Goal: Task Accomplishment & Management: Manage account settings

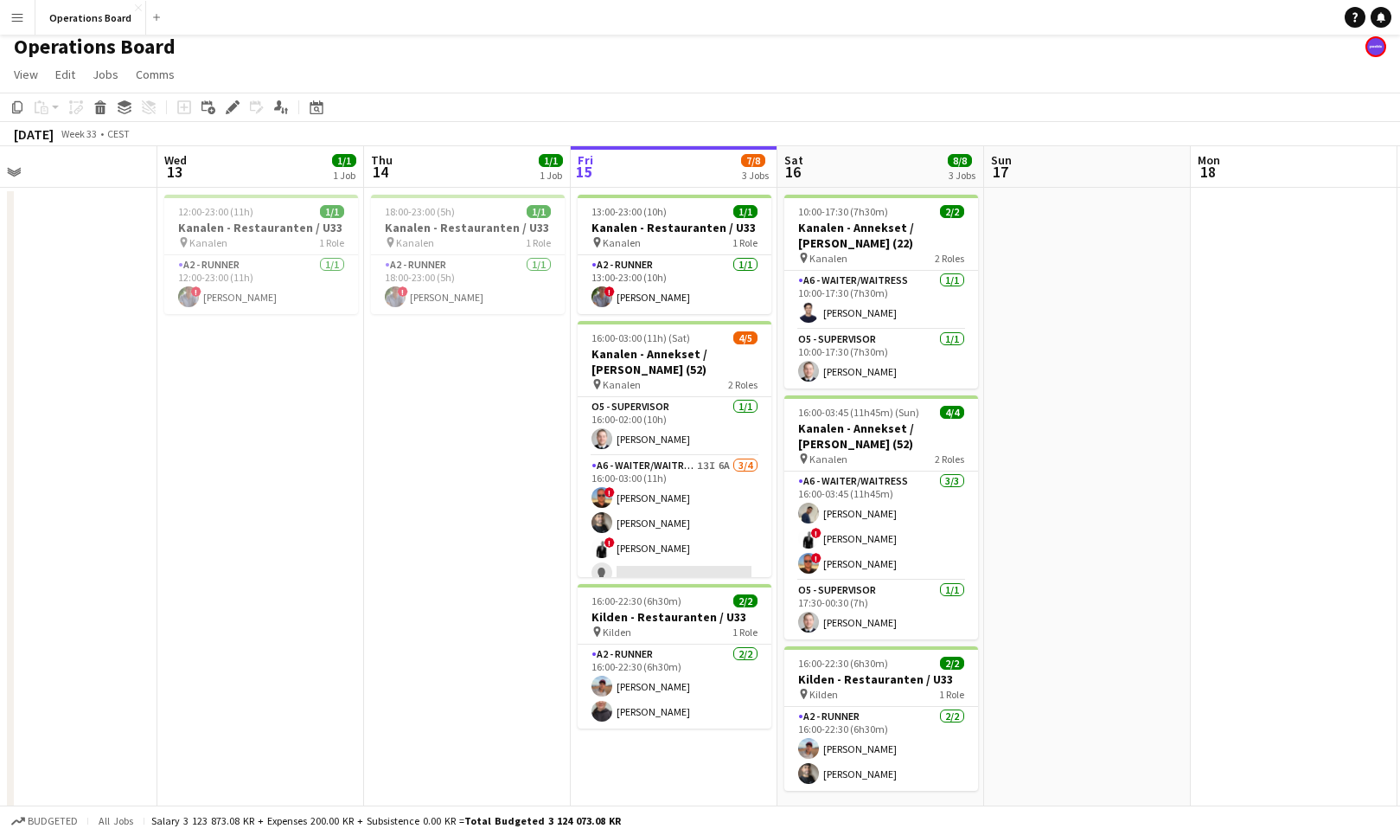
scroll to position [0, 462]
click at [29, 19] on button "Menu" at bounding box center [17, 17] width 35 height 35
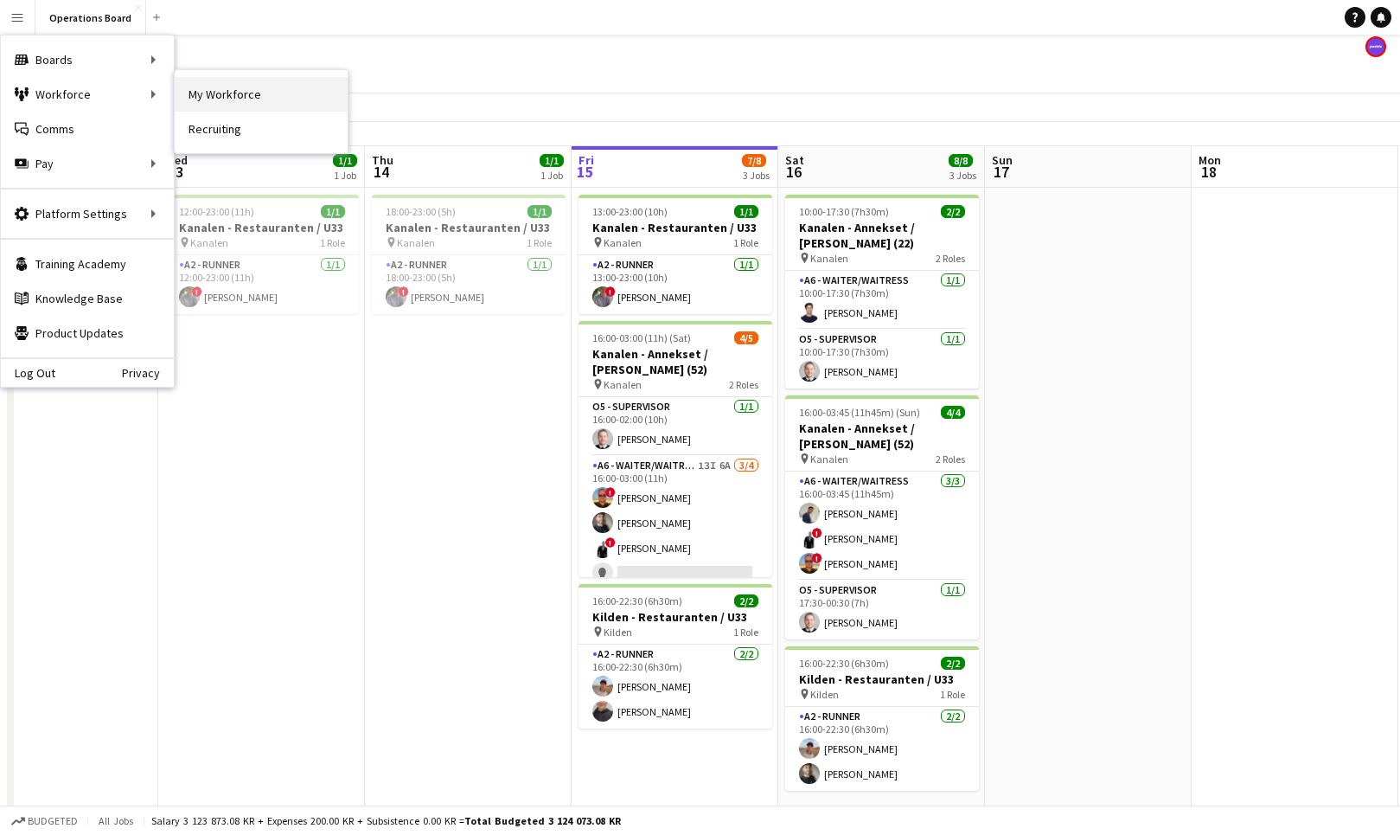
click at [194, 99] on link "My Workforce" at bounding box center [261, 94] width 173 height 35
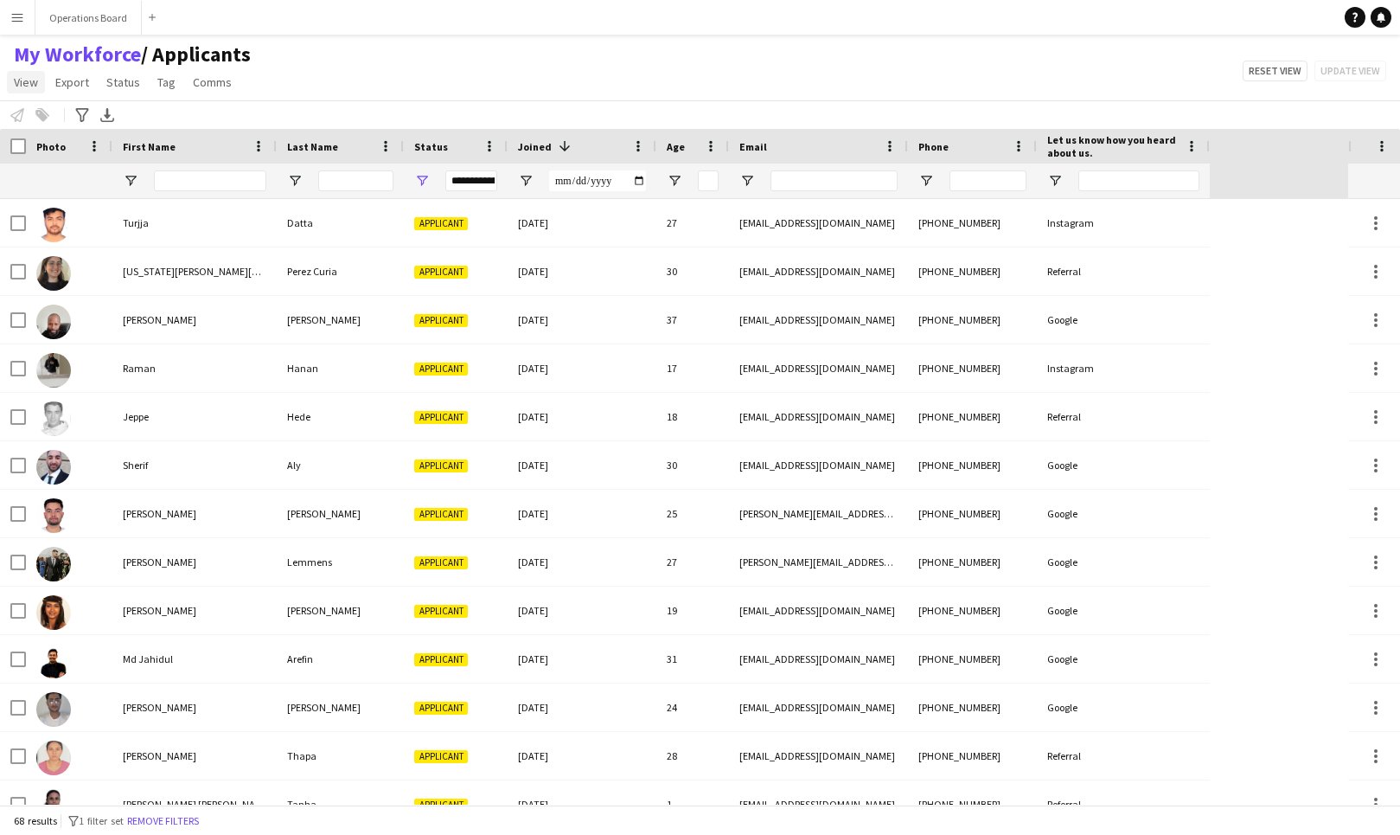
click at [32, 83] on span "View" at bounding box center [26, 82] width 24 height 16
click at [132, 161] on div "First Name" at bounding box center [195, 146] width 144 height 35
click at [8, 12] on button "Menu" at bounding box center [17, 17] width 35 height 35
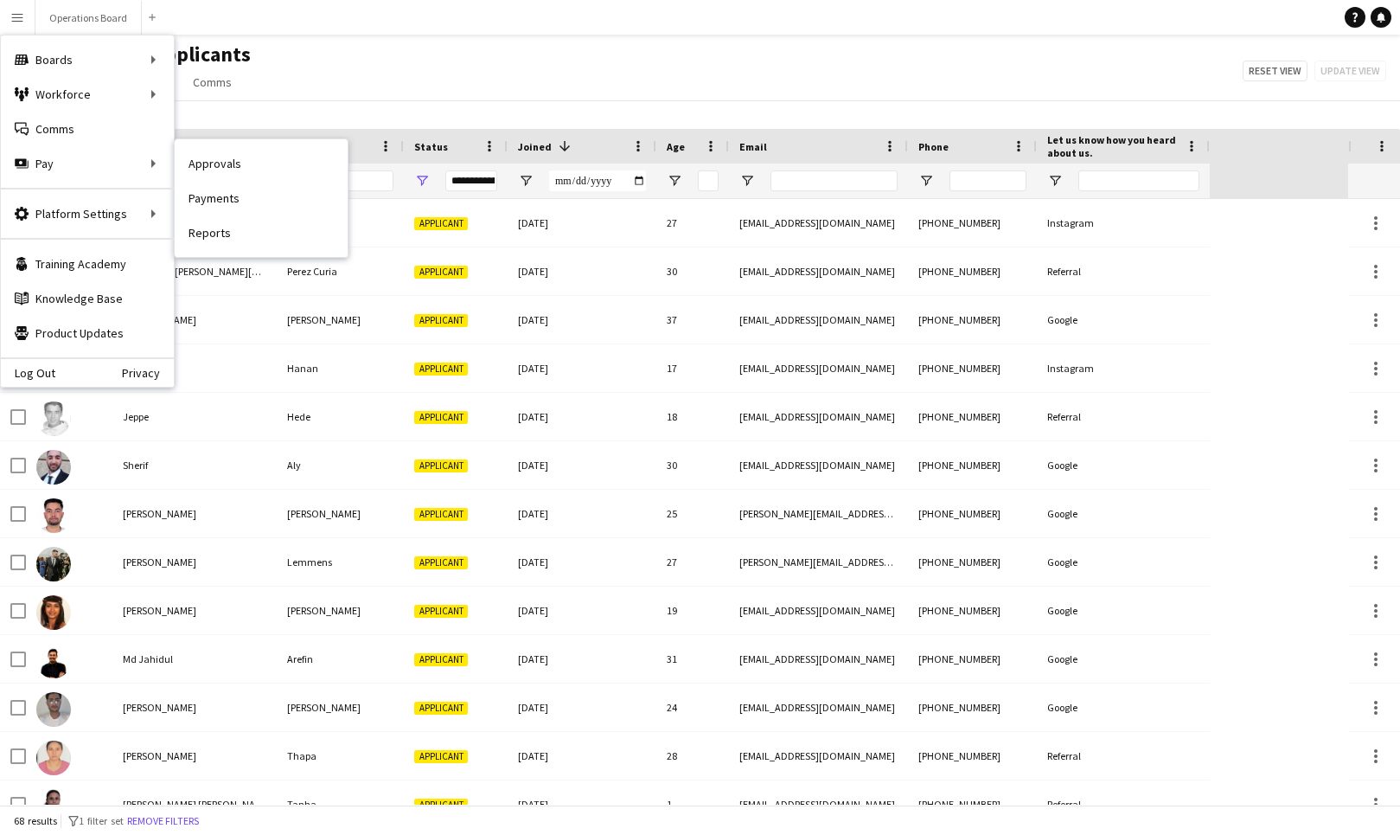
drag, startPoint x: 187, startPoint y: 158, endPoint x: 176, endPoint y: 137, distance: 24.0
click at [177, 138] on div "Approvals Payments Reports" at bounding box center [261, 197] width 175 height 119
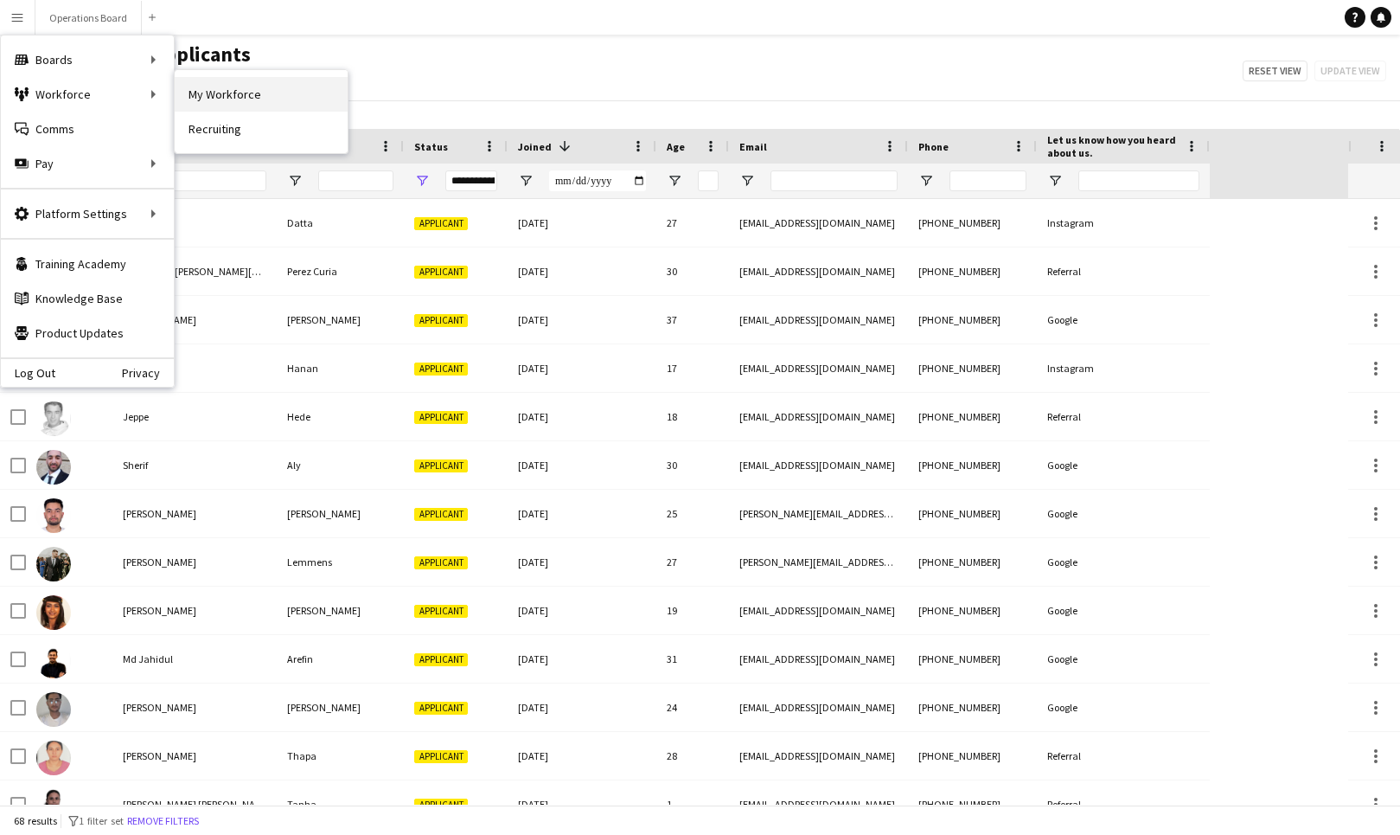
click at [186, 106] on link "My Workforce" at bounding box center [261, 94] width 173 height 35
type input "**********"
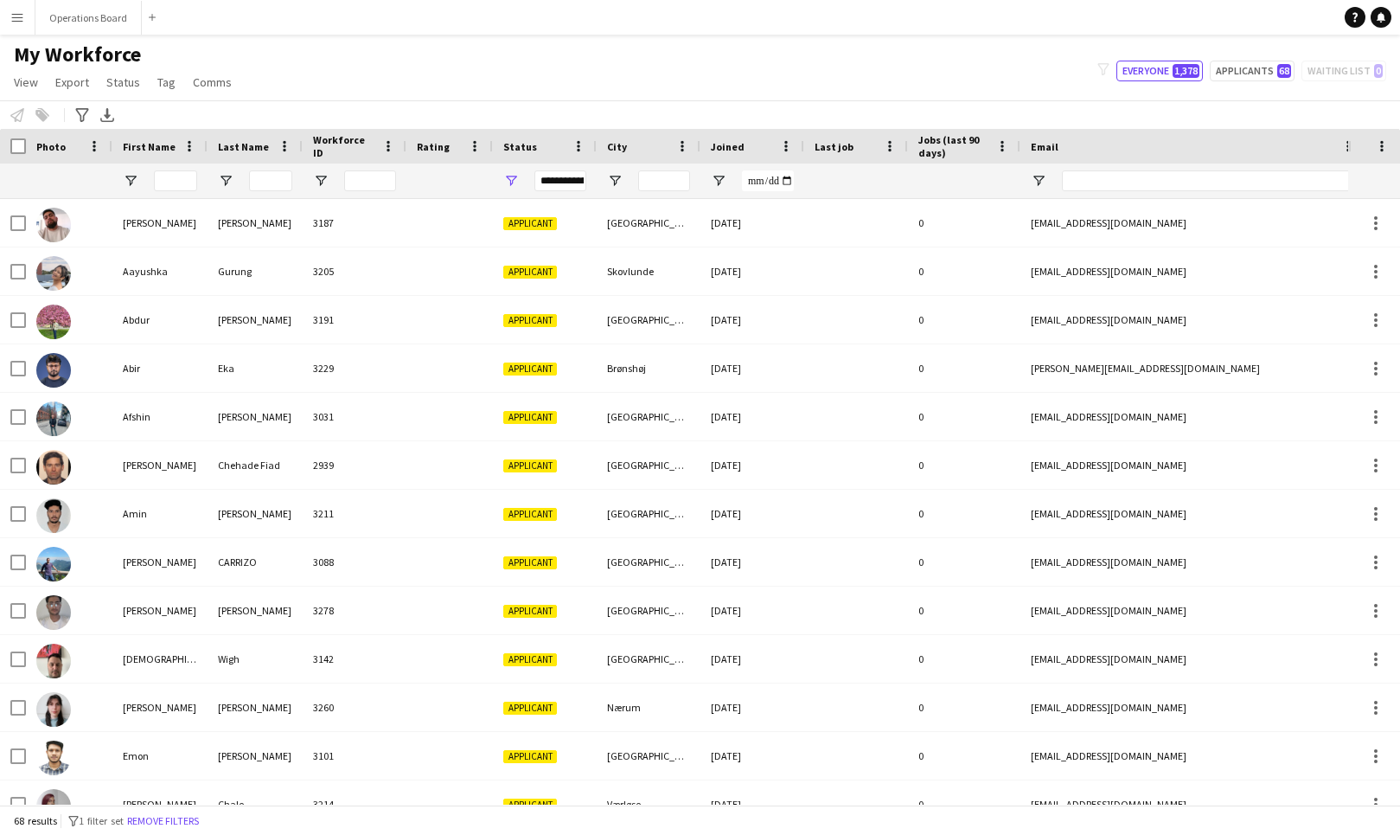
click at [25, 23] on button "Menu" at bounding box center [17, 17] width 35 height 35
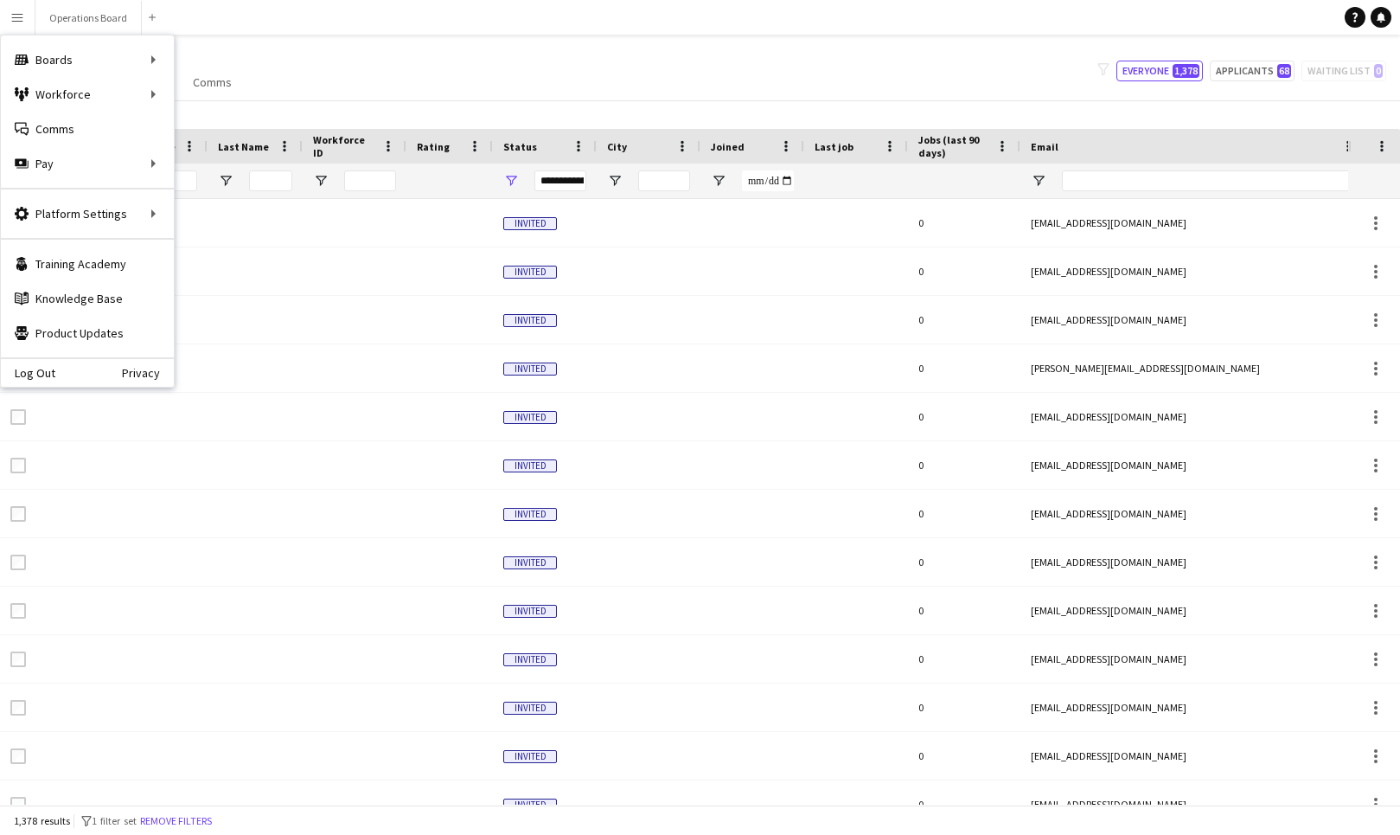
click at [457, 161] on div "Rating" at bounding box center [450, 146] width 66 height 35
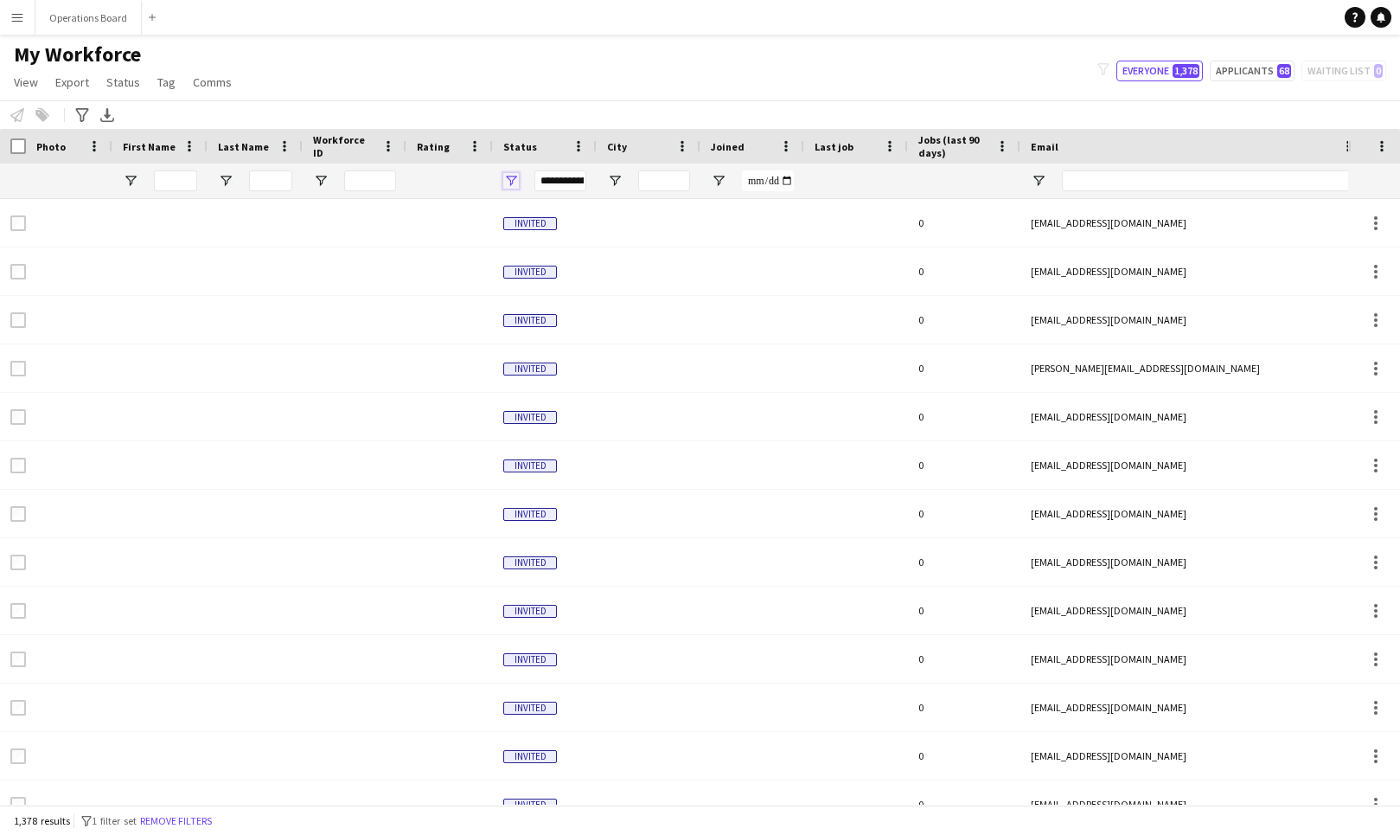
click at [516, 184] on span "Open Filter Menu" at bounding box center [511, 181] width 16 height 16
click at [530, 289] on div "(Select All)" at bounding box center [591, 286] width 163 height 21
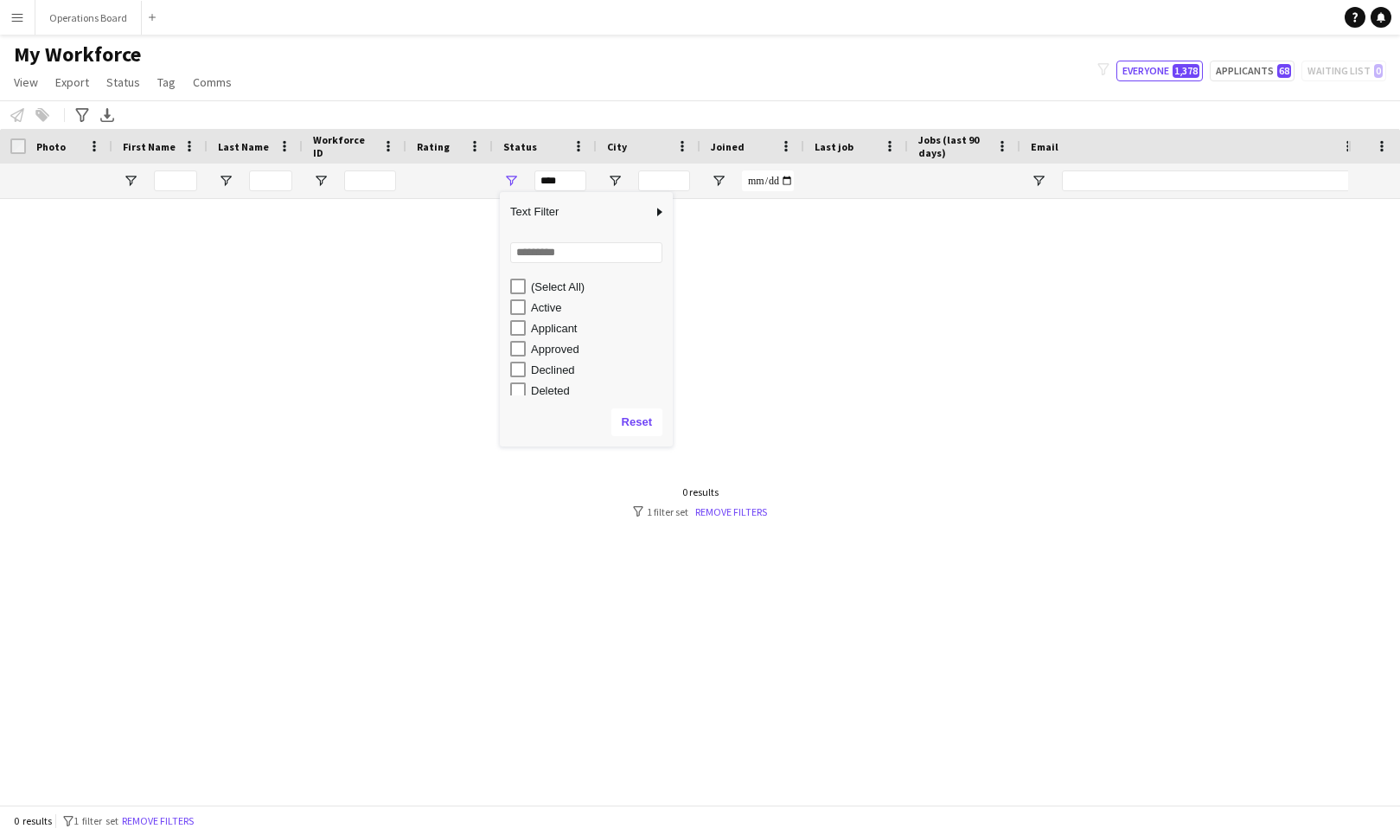
scroll to position [7, 0]
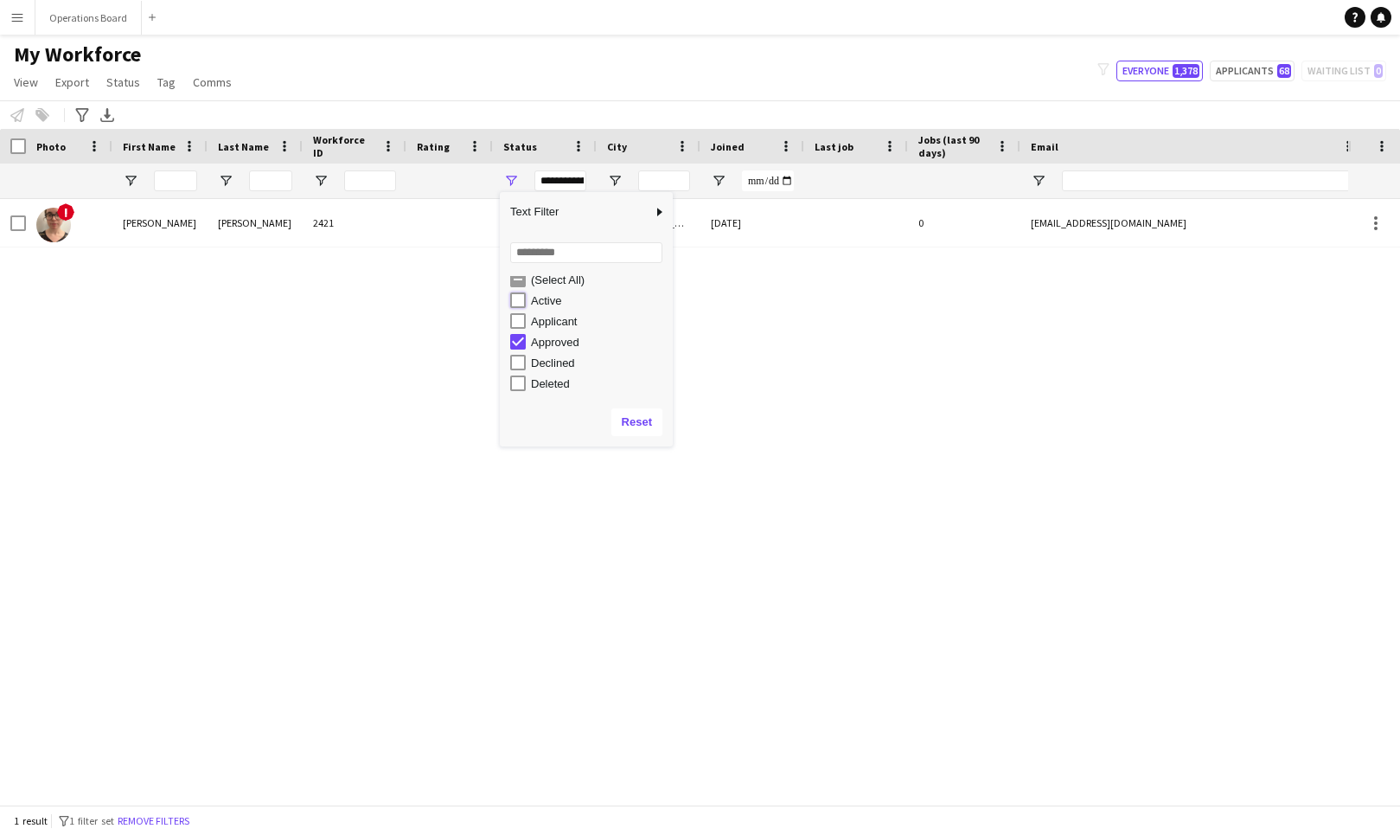
type input "**********"
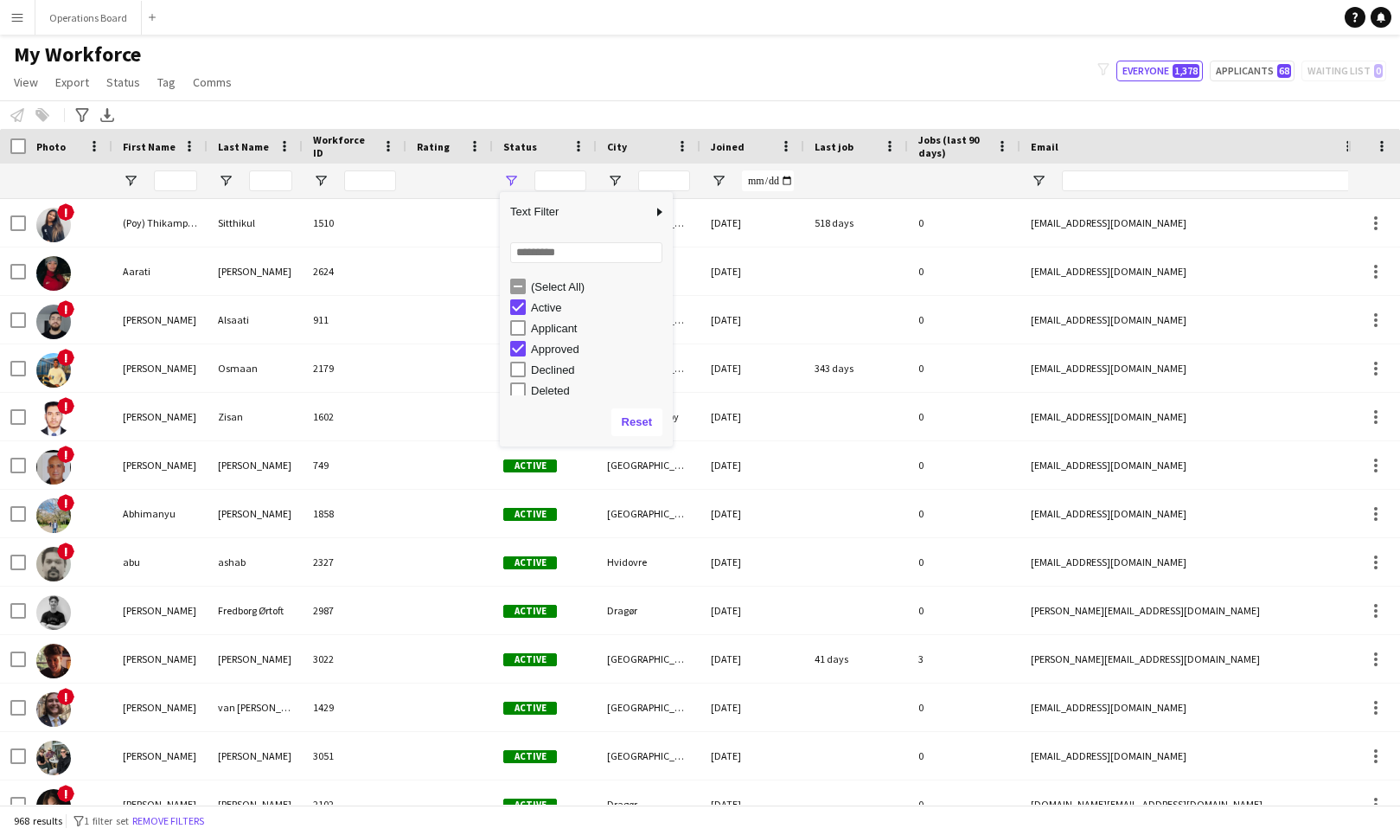
scroll to position [0, 0]
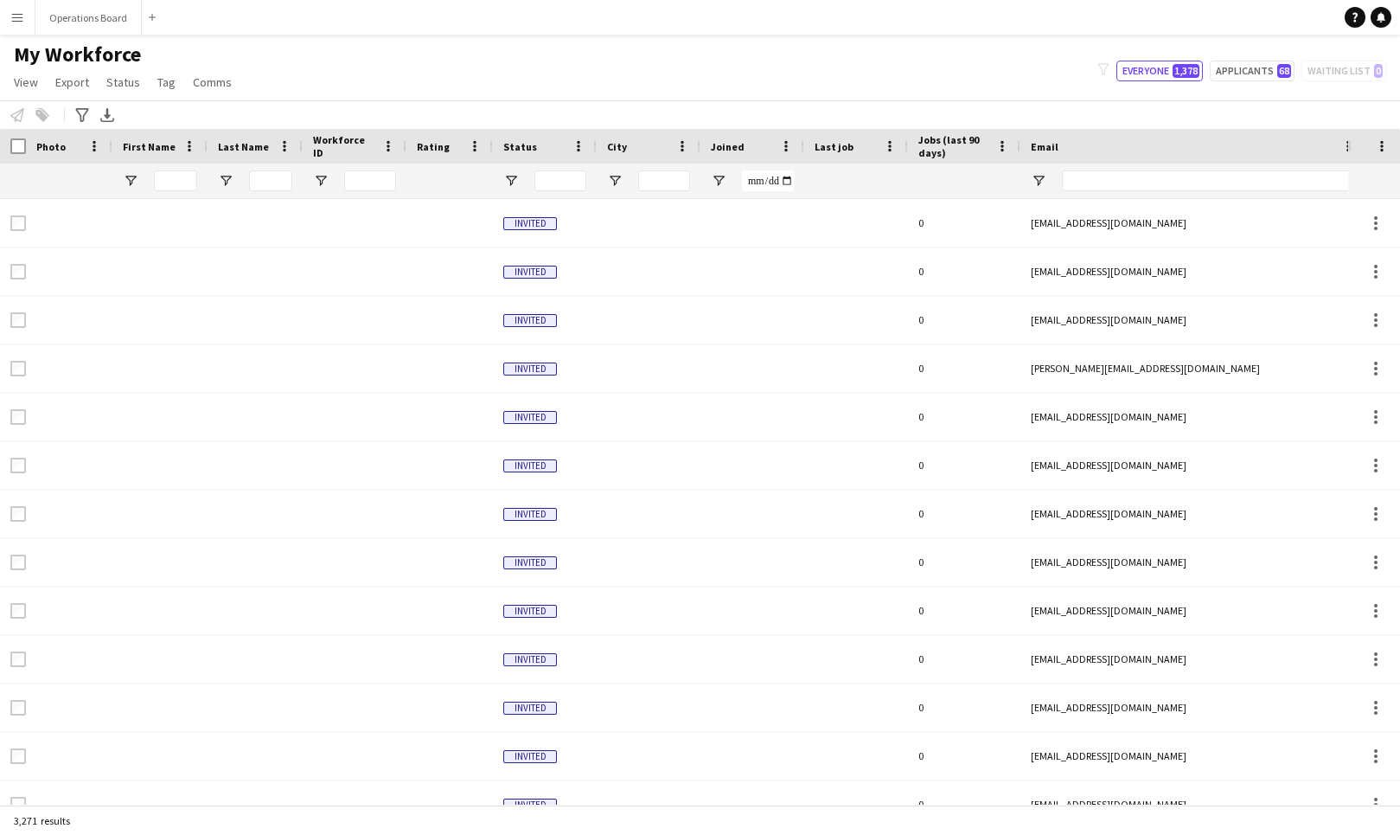
click at [372, 87] on div "My Workforce View Views Default view Active Applicants Export In Progress Pause…" at bounding box center [700, 71] width 1400 height 59
click at [175, 179] on input "First Name Filter Input" at bounding box center [175, 180] width 43 height 21
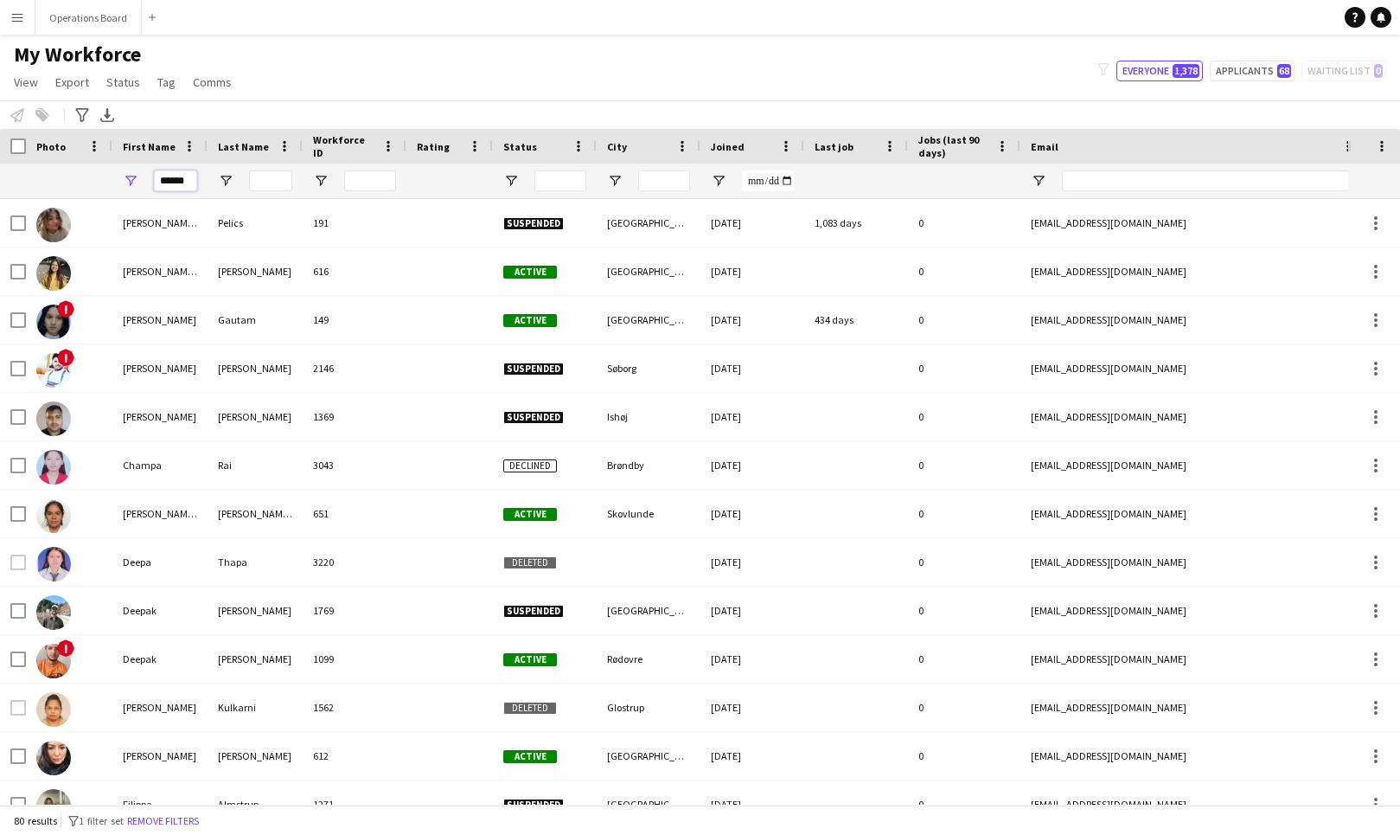
type input "******"
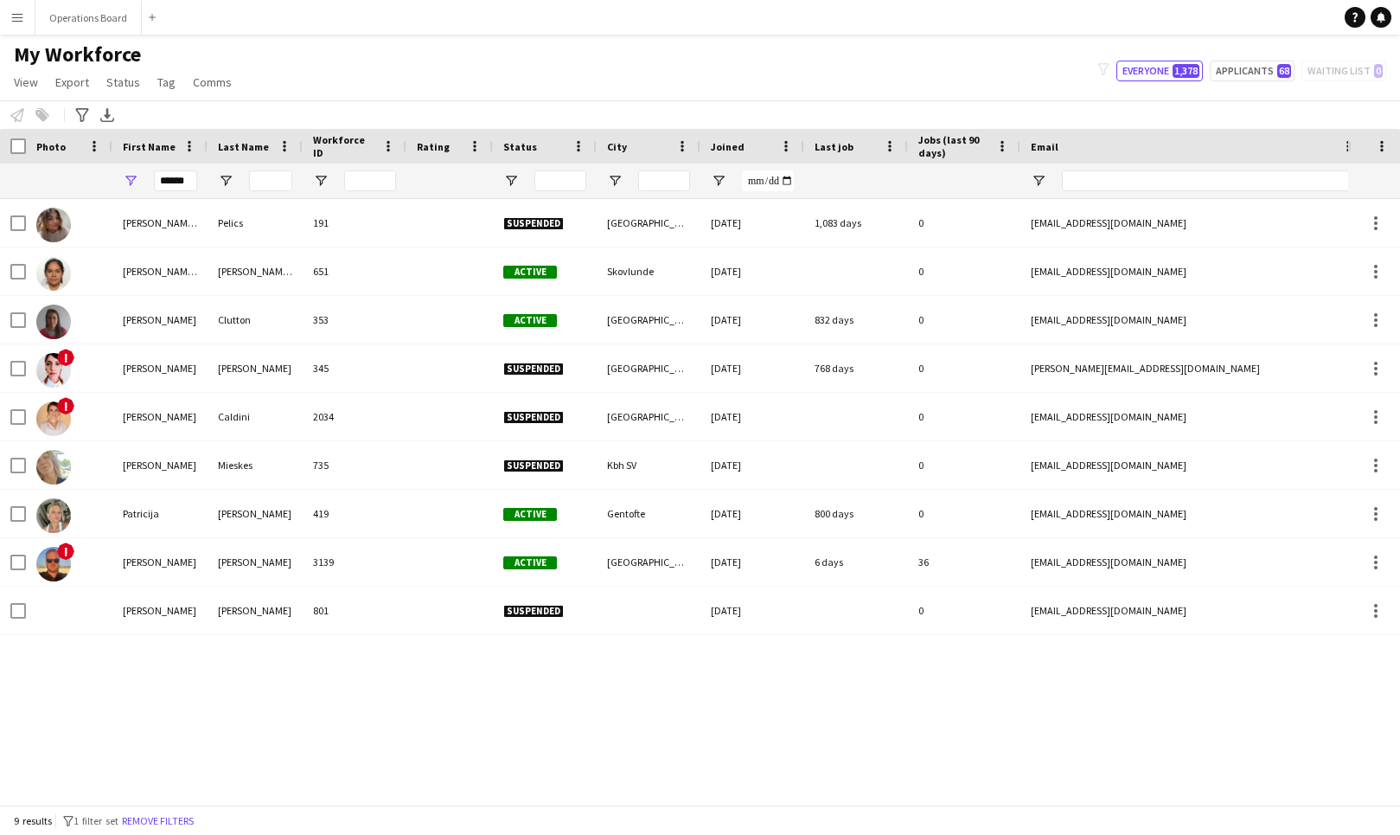
click at [336, 64] on div "My Workforce View Views Default view Active Applicants Export In Progress Pause…" at bounding box center [700, 71] width 1400 height 59
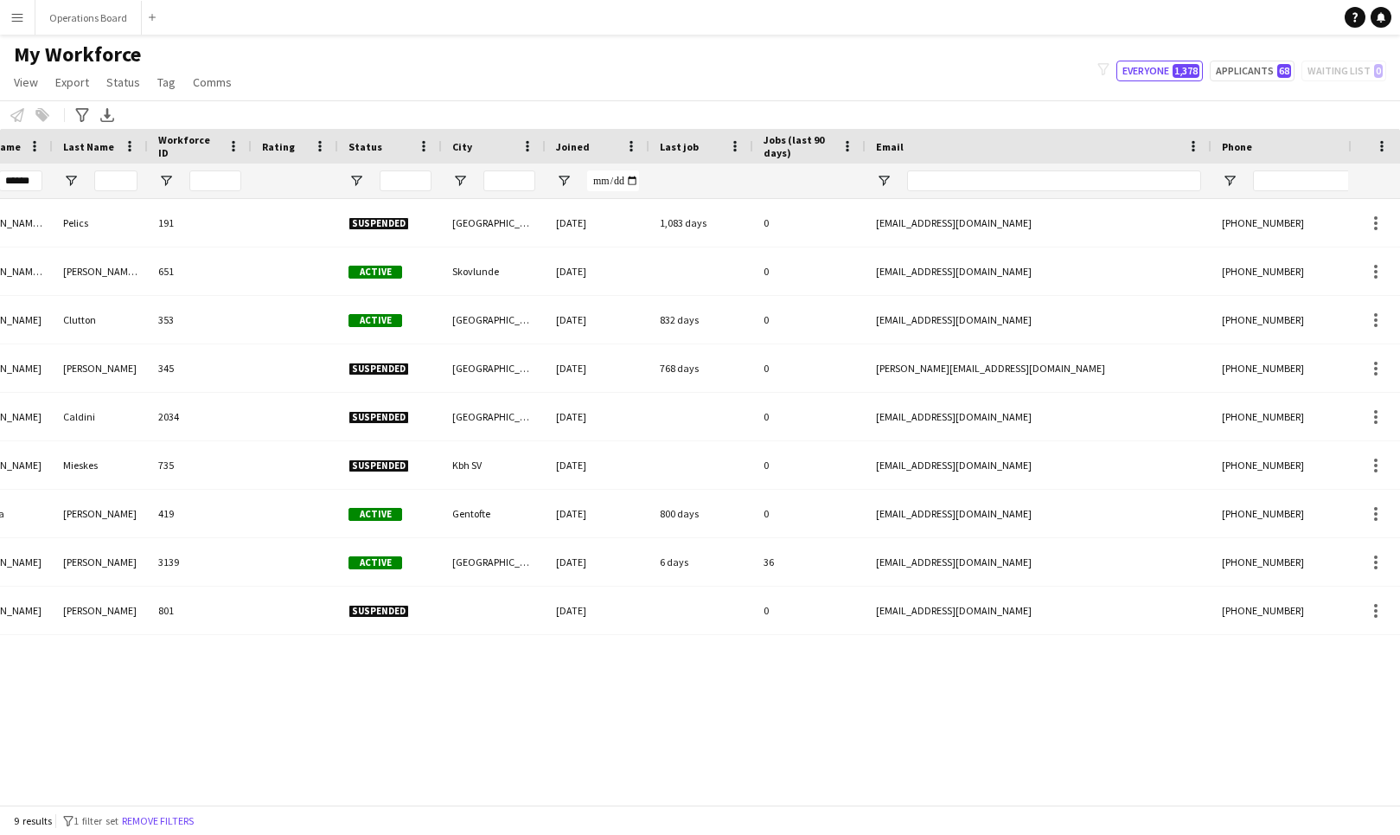
click at [28, 67] on span "My Workforce" at bounding box center [77, 55] width 127 height 26
click at [28, 82] on span "View" at bounding box center [26, 82] width 24 height 16
